Goal: Entertainment & Leisure: Consume media (video, audio)

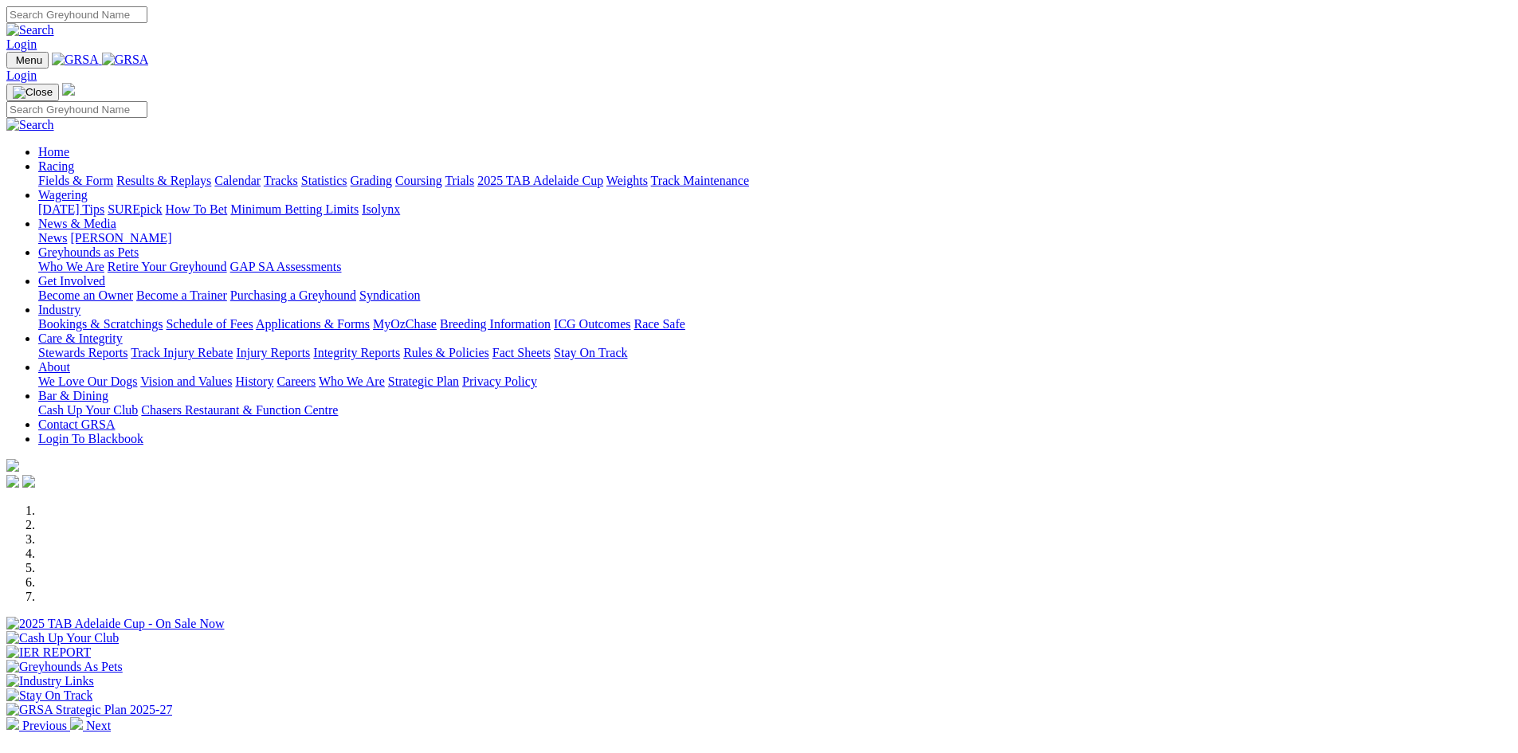
click at [74, 159] on link "Racing" at bounding box center [56, 166] width 36 height 14
click at [211, 174] on link "Results & Replays" at bounding box center [163, 181] width 95 height 14
